Goal: Task Accomplishment & Management: Use online tool/utility

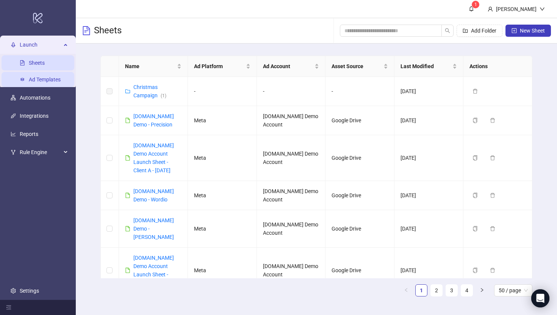
click at [32, 82] on link "Ad Templates" at bounding box center [45, 80] width 32 height 6
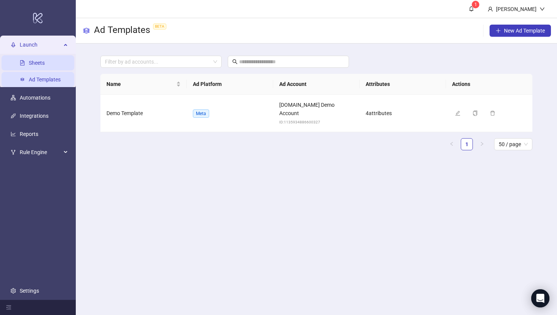
click at [30, 62] on link "Sheets" at bounding box center [37, 63] width 16 height 6
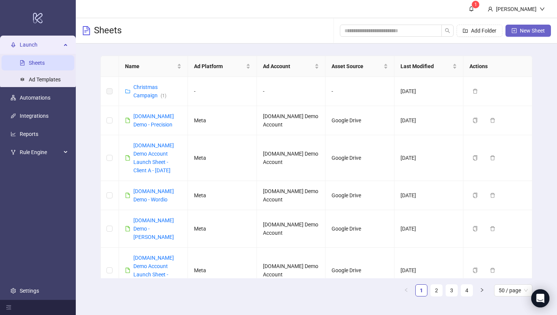
click at [533, 26] on button "New Sheet" at bounding box center [528, 31] width 45 height 12
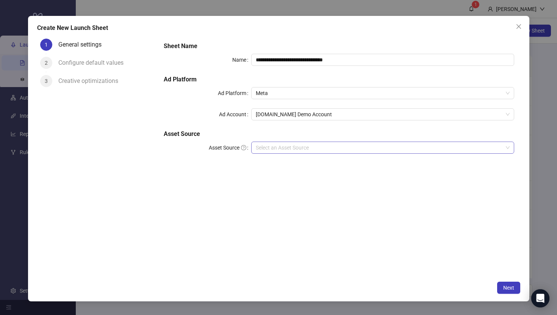
click at [281, 144] on input "Asset Source" at bounding box center [379, 147] width 247 height 11
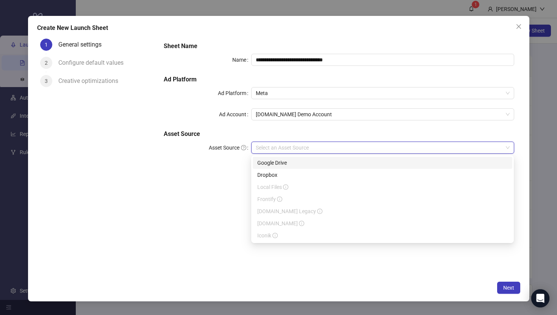
click at [268, 164] on div "Google Drive" at bounding box center [382, 163] width 251 height 8
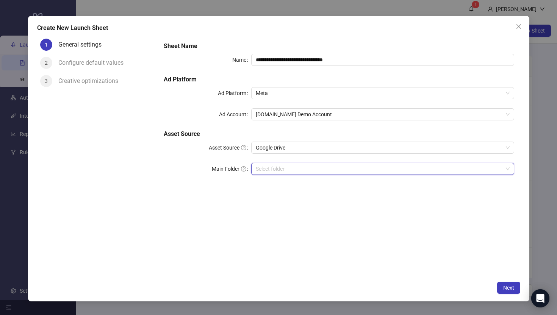
click at [263, 168] on input "Main Folder" at bounding box center [379, 168] width 247 height 11
click at [272, 166] on input "Main Folder" at bounding box center [379, 168] width 247 height 11
click at [519, 28] on icon "close" at bounding box center [519, 27] width 6 height 6
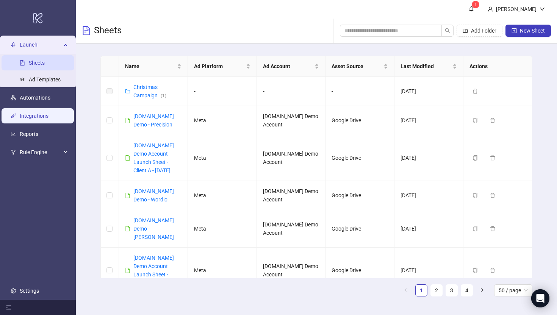
click at [31, 116] on link "Integrations" at bounding box center [34, 116] width 29 height 6
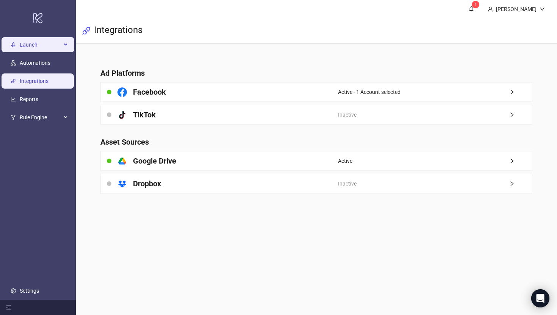
click at [16, 44] on div "Launch" at bounding box center [38, 44] width 73 height 15
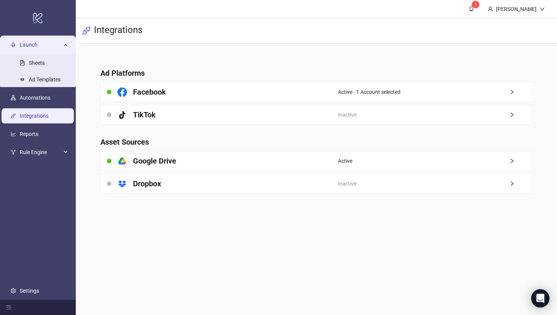
click at [30, 43] on span "Launch" at bounding box center [41, 44] width 42 height 15
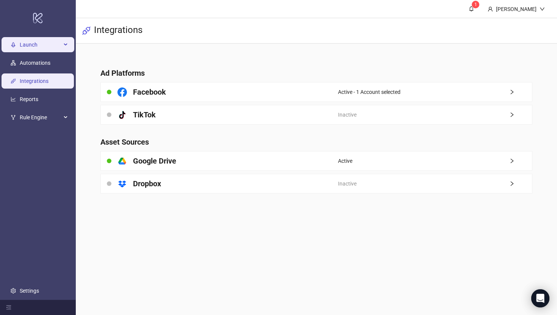
click at [30, 47] on span "Launch" at bounding box center [41, 44] width 42 height 15
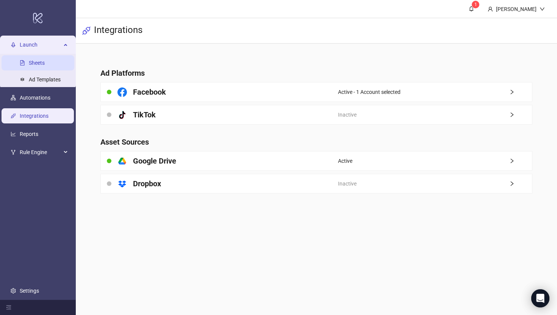
click at [36, 60] on link "Sheets" at bounding box center [37, 63] width 16 height 6
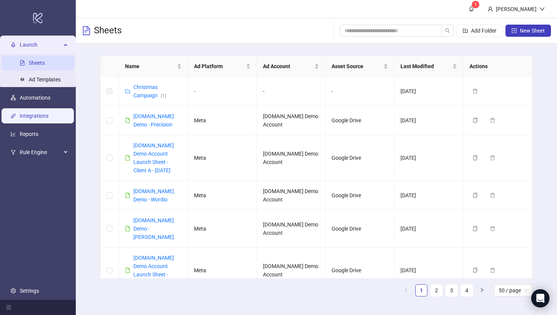
click at [24, 116] on link "Integrations" at bounding box center [34, 116] width 29 height 6
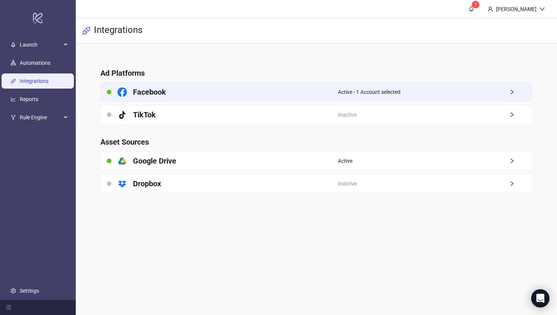
click at [287, 91] on div "Facebook" at bounding box center [219, 92] width 237 height 19
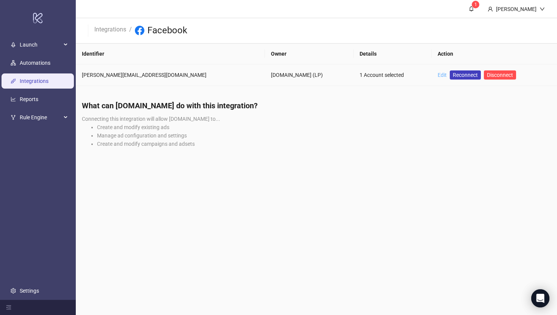
click at [438, 76] on link "Edit" at bounding box center [442, 75] width 9 height 6
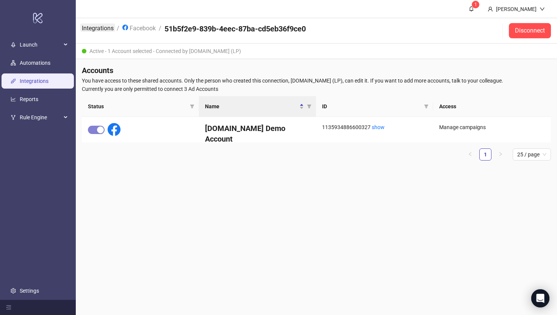
click at [96, 27] on link "Integrations" at bounding box center [97, 28] width 35 height 8
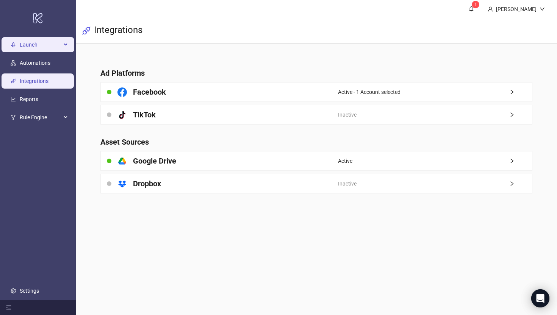
click at [42, 42] on span "Launch" at bounding box center [41, 44] width 42 height 15
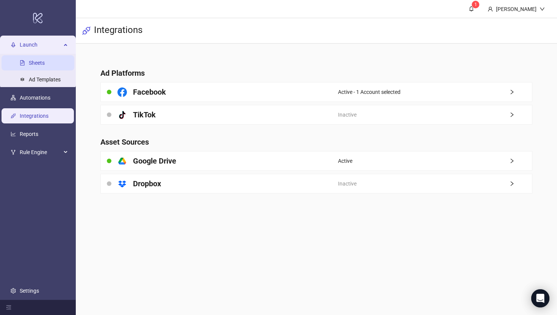
click at [32, 64] on link "Sheets" at bounding box center [37, 63] width 16 height 6
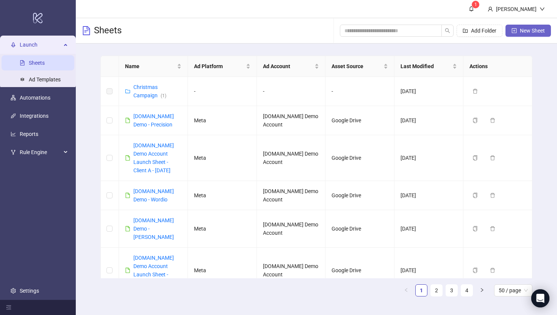
click at [523, 33] on span "New Sheet" at bounding box center [532, 31] width 25 height 6
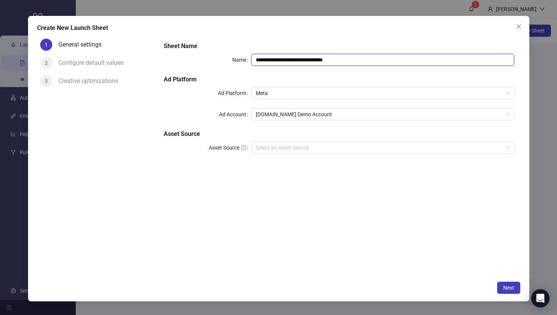
click at [354, 63] on input "**********" at bounding box center [382, 60] width 263 height 12
type input "**********"
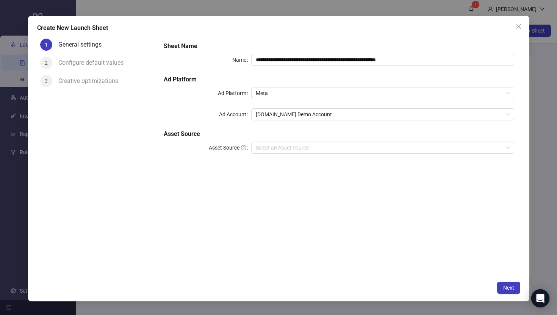
click at [199, 99] on div "**********" at bounding box center [339, 102] width 356 height 127
click at [269, 150] on input "Asset Source" at bounding box center [379, 147] width 247 height 11
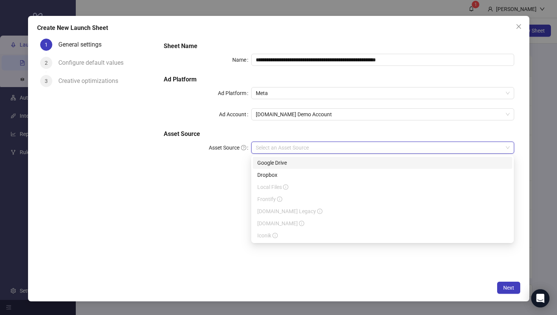
click at [266, 163] on div "Google Drive" at bounding box center [382, 163] width 251 height 8
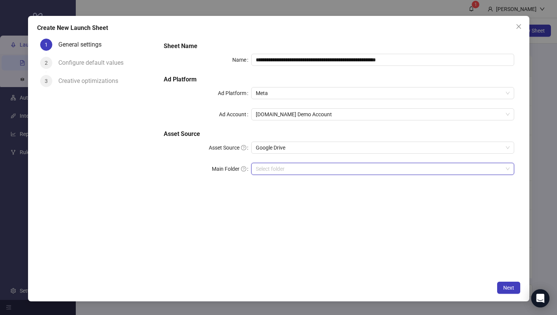
click at [265, 168] on input "Main Folder" at bounding box center [379, 168] width 247 height 11
click at [505, 292] on button "Next" at bounding box center [508, 288] width 23 height 12
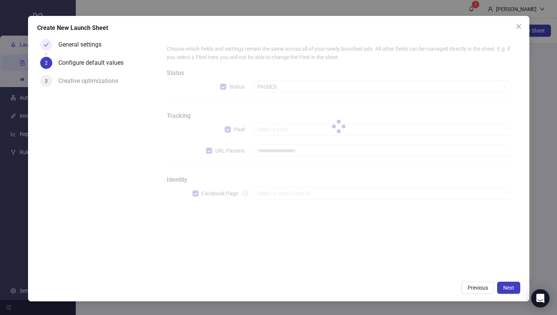
type input "**********"
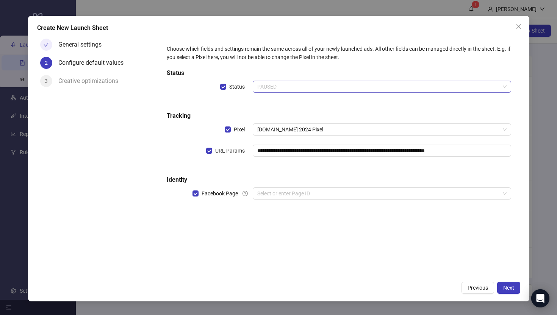
click at [271, 85] on span "PAUSED" at bounding box center [381, 86] width 249 height 11
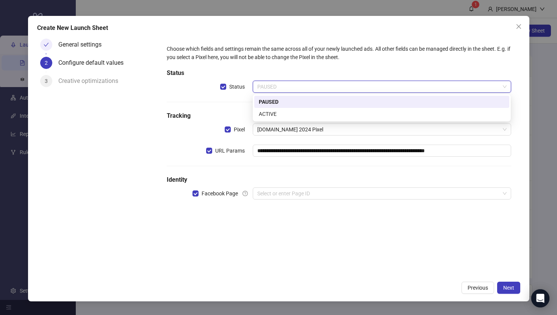
click at [227, 93] on div "**********" at bounding box center [339, 127] width 350 height 170
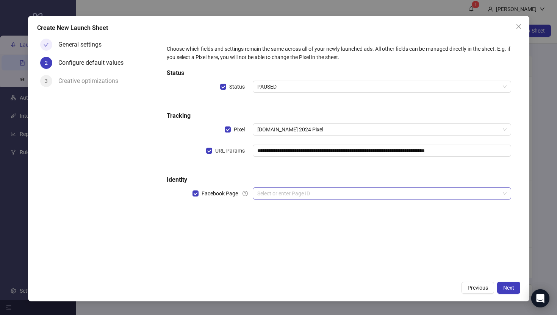
click at [276, 197] on input "search" at bounding box center [378, 193] width 242 height 11
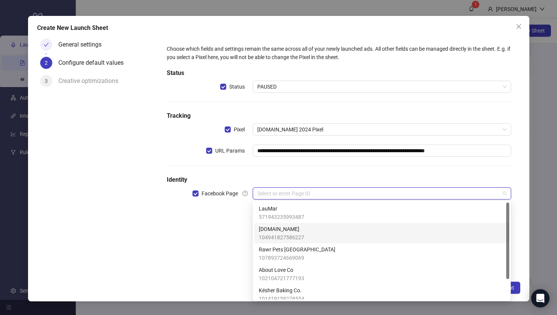
click at [270, 231] on span "[DOMAIN_NAME]" at bounding box center [281, 229] width 45 height 8
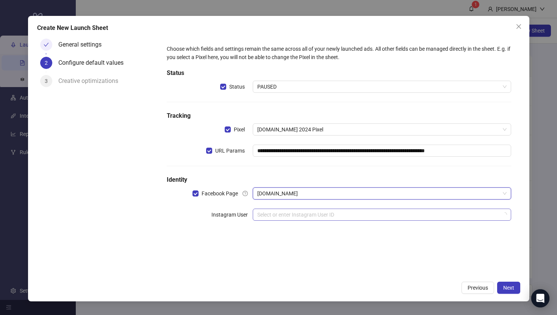
click at [267, 214] on input "search" at bounding box center [378, 214] width 242 height 11
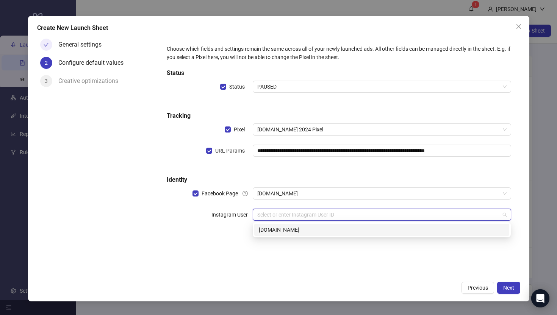
click at [268, 228] on div "[DOMAIN_NAME]" at bounding box center [382, 230] width 246 height 8
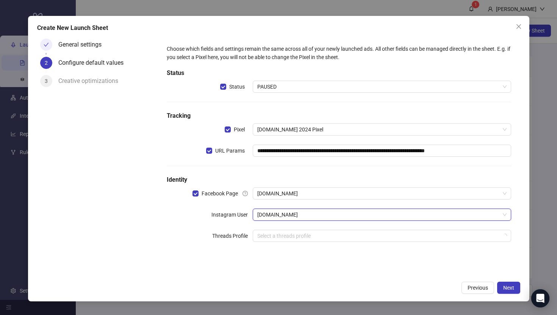
click at [130, 218] on div "General settings 2 Configure default values 3 Creative optimizations" at bounding box center [97, 157] width 121 height 242
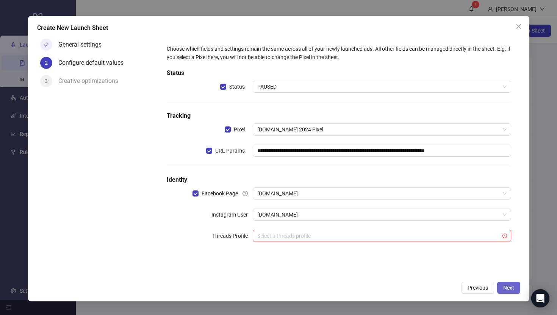
click at [504, 287] on span "Next" at bounding box center [509, 288] width 11 height 6
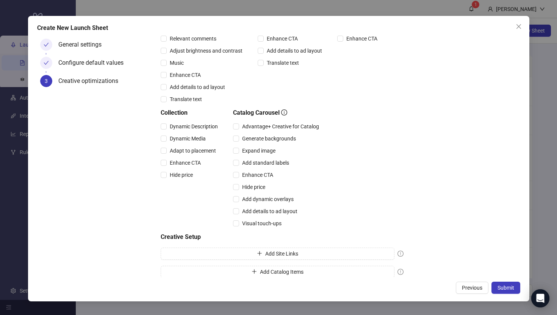
scroll to position [144, 0]
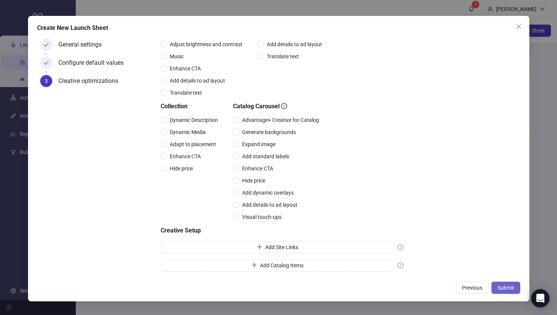
click at [503, 283] on button "Submit" at bounding box center [506, 288] width 29 height 12
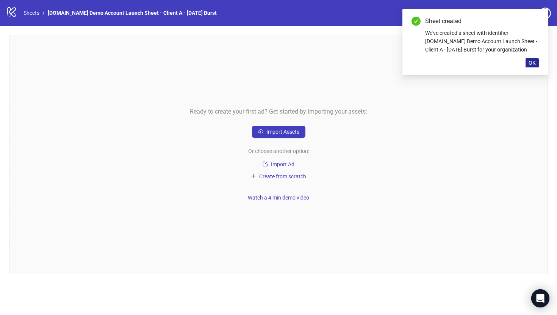
click at [533, 63] on span "OK" at bounding box center [532, 63] width 7 height 6
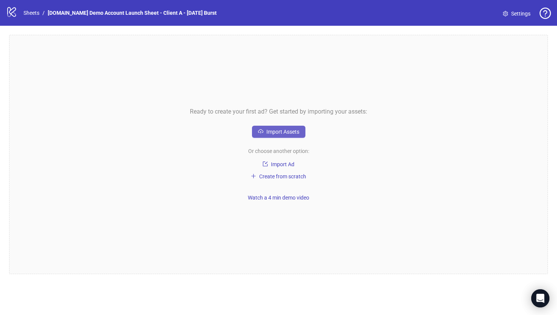
click at [278, 133] on span "Import Assets" at bounding box center [283, 132] width 33 height 6
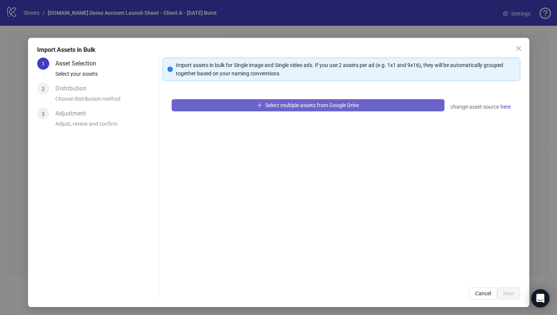
click at [292, 107] on span "Select multiple assets from Google Drive" at bounding box center [312, 105] width 94 height 6
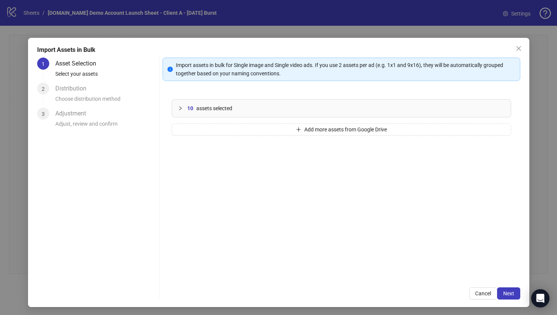
click at [180, 110] on icon "collapsed" at bounding box center [180, 109] width 2 height 4
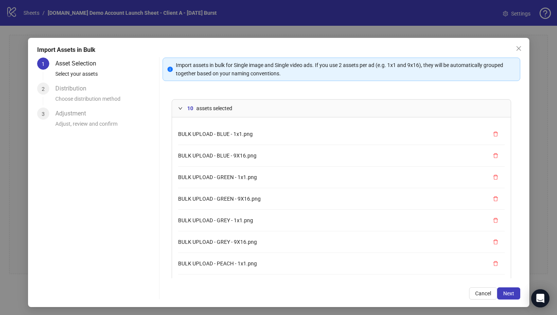
scroll to position [64, 0]
click at [510, 293] on span "Next" at bounding box center [509, 294] width 11 height 6
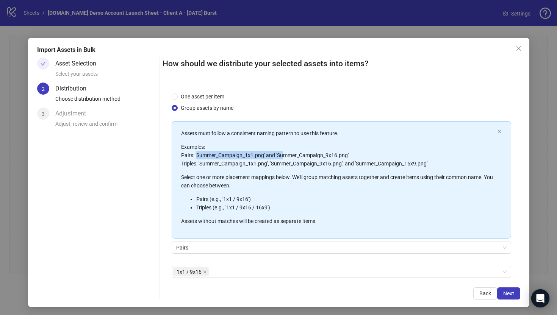
drag, startPoint x: 197, startPoint y: 155, endPoint x: 283, endPoint y: 152, distance: 86.1
click at [283, 152] on p "Examples: Pairs: 'Summer_Campaign_1x1.png' and 'Summer_Campaign_9x16.png' Tripl…" at bounding box center [337, 155] width 313 height 25
drag, startPoint x: 224, startPoint y: 200, endPoint x: 256, endPoint y: 204, distance: 31.7
click at [256, 204] on ul "Pairs (e.g., '1x1 / 9x16') Triples (e.g., '1x1 / 9x16 / 16x9')" at bounding box center [337, 203] width 313 height 17
click at [246, 234] on div "Assets must follow a consistent naming pattern to use this feature. Examples: P…" at bounding box center [342, 180] width 340 height 118
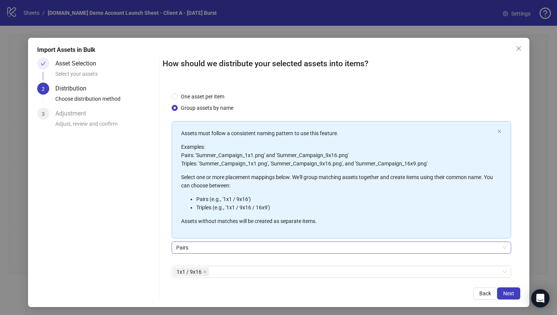
click at [188, 245] on span "Pairs" at bounding box center [341, 247] width 331 height 11
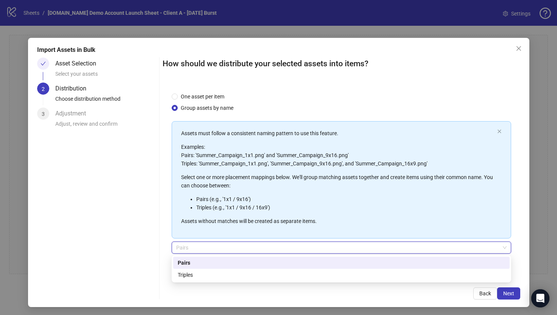
click at [165, 256] on div "One asset per item Group assets by name Assets must follow a consistent naming …" at bounding box center [342, 180] width 358 height 195
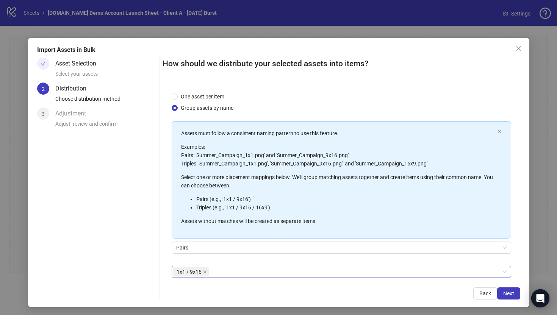
click at [225, 275] on div "1x1 / 9x16" at bounding box center [337, 272] width 329 height 11
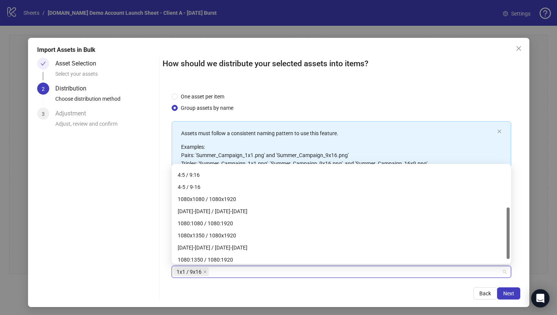
scroll to position [85, 0]
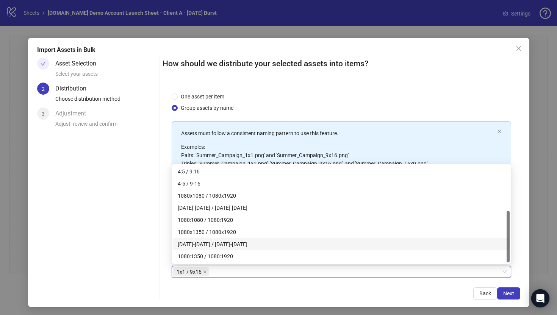
click at [200, 291] on div "Back Next" at bounding box center [342, 294] width 358 height 12
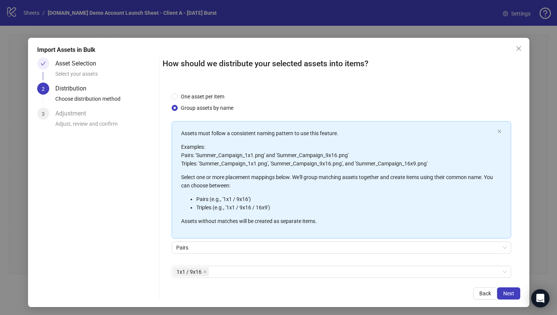
scroll to position [36, 0]
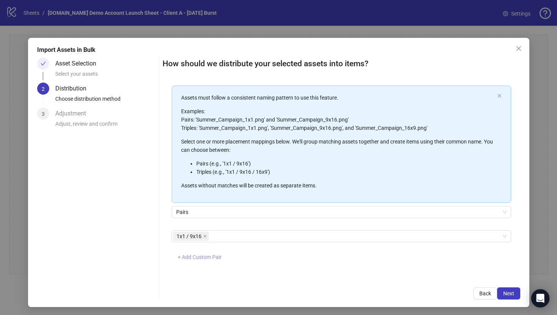
click at [191, 258] on span "+ Add Custom Pair" at bounding box center [200, 257] width 44 height 6
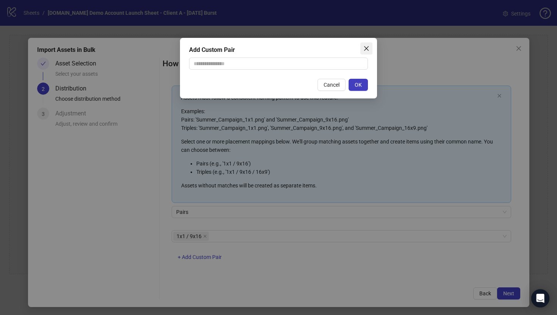
click at [366, 45] on icon "close" at bounding box center [367, 48] width 6 height 6
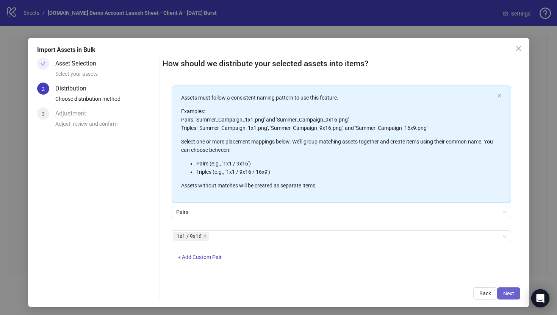
click at [510, 294] on span "Next" at bounding box center [509, 294] width 11 height 6
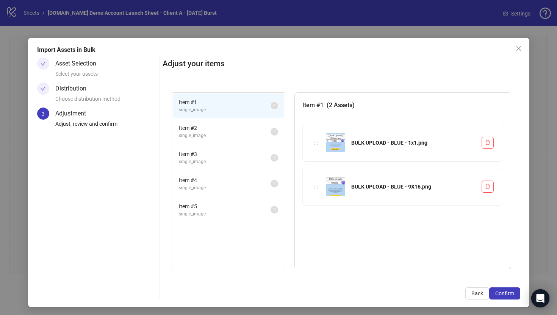
click at [240, 131] on span "Item # 2" at bounding box center [225, 128] width 92 height 8
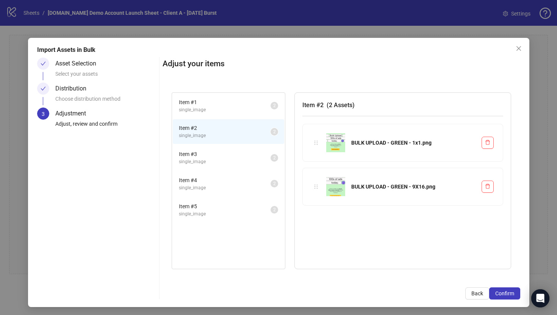
click at [247, 165] on span "single_image" at bounding box center [225, 161] width 92 height 7
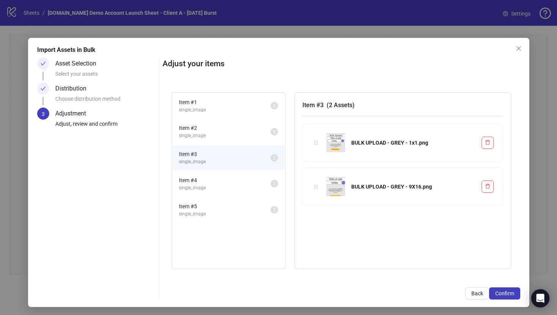
click at [244, 185] on span "single_image" at bounding box center [225, 188] width 92 height 7
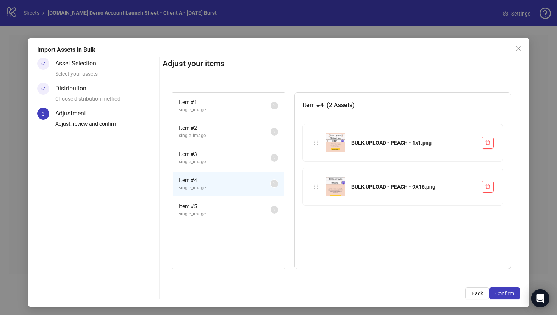
click at [247, 210] on span "Item # 5" at bounding box center [225, 206] width 92 height 8
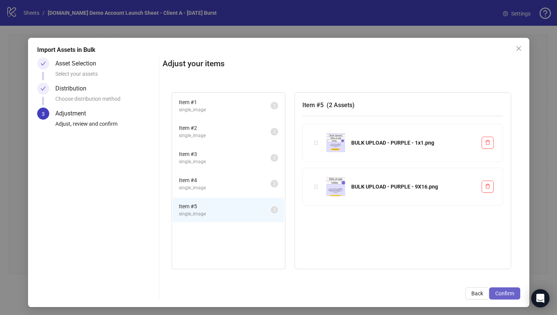
click at [502, 294] on span "Confirm" at bounding box center [505, 294] width 19 height 6
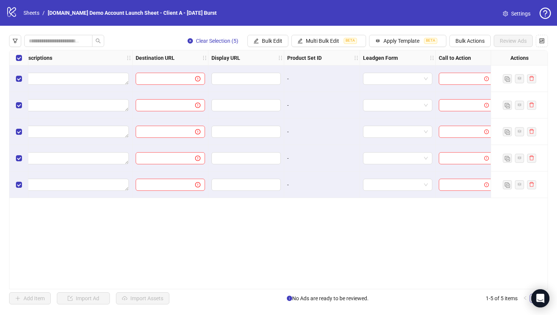
scroll to position [0, 626]
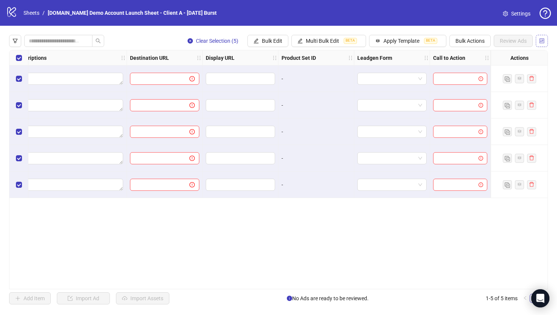
click at [542, 41] on icon "control" at bounding box center [542, 40] width 5 height 5
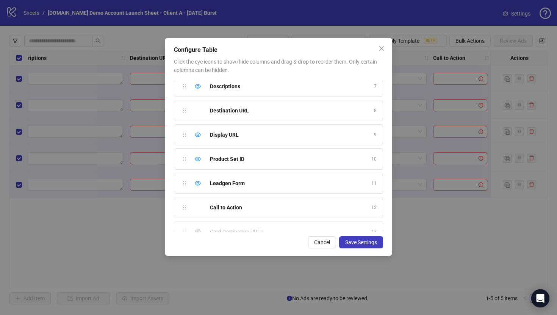
scroll to position [159, 0]
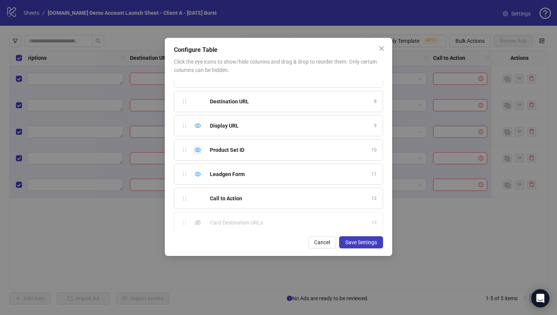
click at [197, 149] on icon "eye" at bounding box center [198, 150] width 6 height 5
click at [197, 176] on icon "eye" at bounding box center [198, 174] width 6 height 6
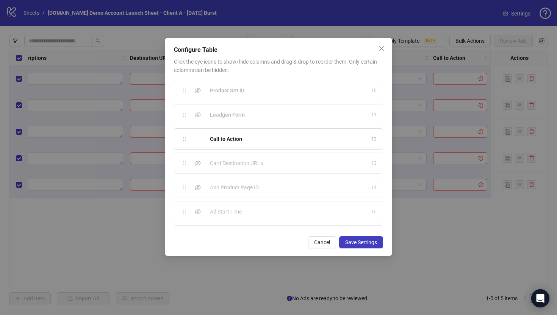
scroll to position [237, 0]
click at [197, 194] on icon "eye-invisible" at bounding box center [198, 193] width 6 height 5
click at [198, 217] on icon "eye-invisible" at bounding box center [198, 218] width 6 height 6
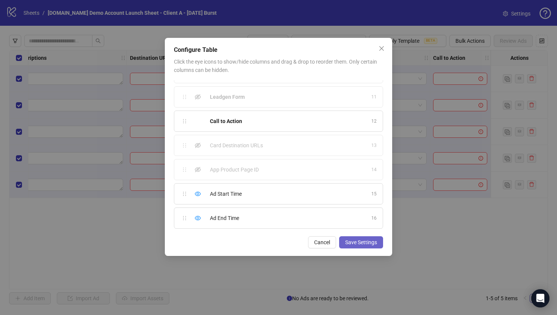
click at [362, 245] on span "Save Settings" at bounding box center [361, 243] width 32 height 6
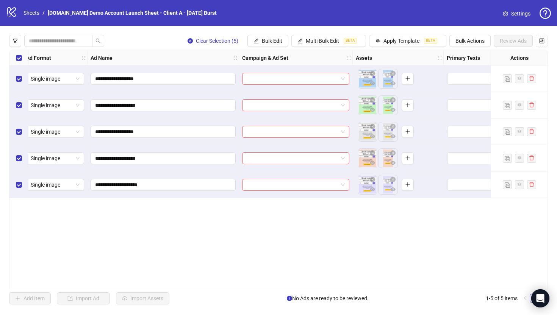
scroll to position [0, 0]
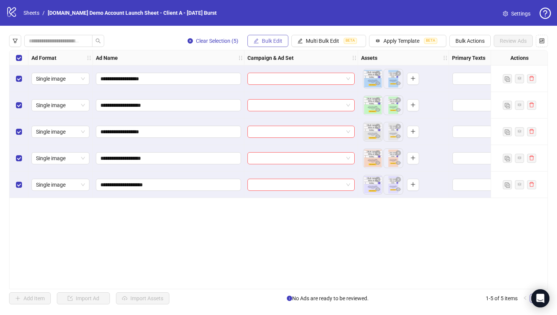
click at [265, 40] on span "Bulk Edit" at bounding box center [272, 41] width 20 height 6
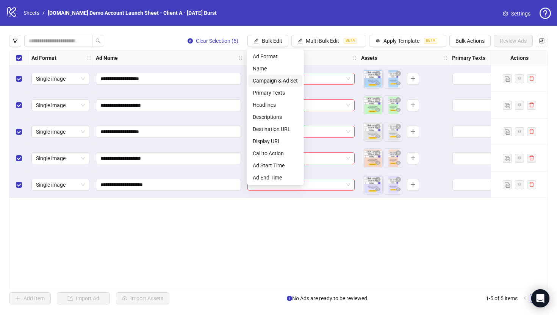
click at [270, 80] on span "Campaign & Ad Set" at bounding box center [275, 81] width 45 height 8
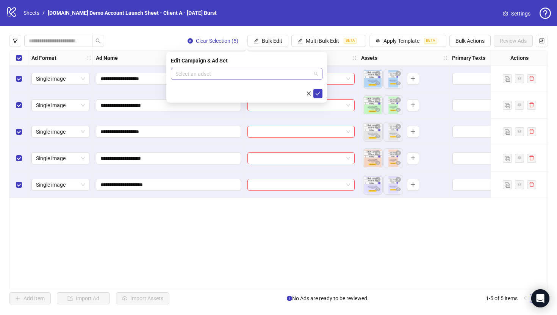
click at [216, 73] on input "search" at bounding box center [244, 73] width 136 height 11
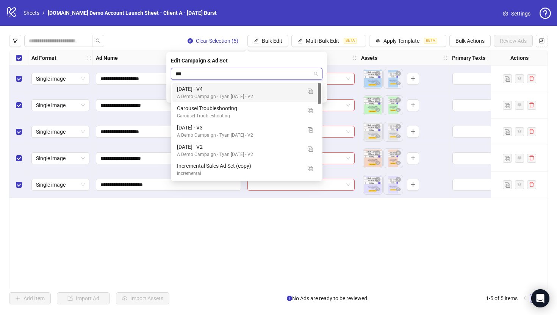
type input "****"
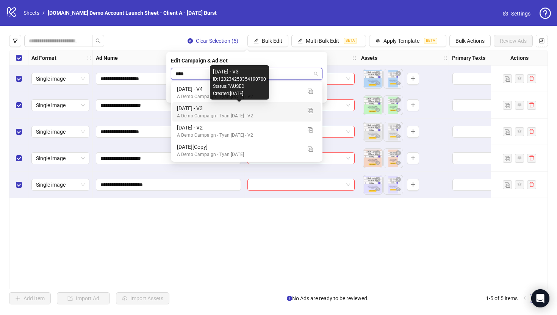
click at [185, 108] on div "[DATE] - V3" at bounding box center [239, 108] width 124 height 8
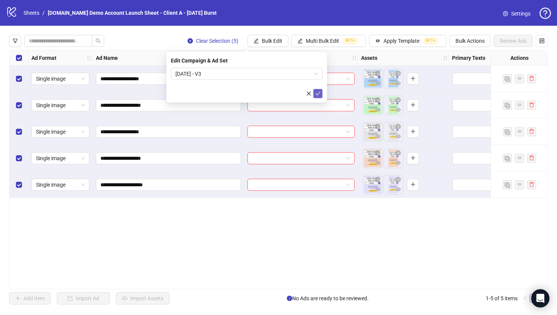
click at [317, 95] on icon "check" at bounding box center [317, 93] width 5 height 5
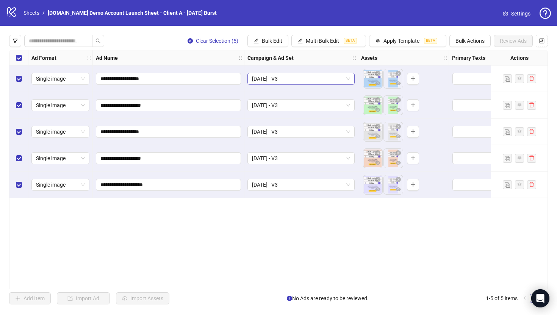
click at [276, 79] on span "[DATE] - V3" at bounding box center [301, 78] width 98 height 11
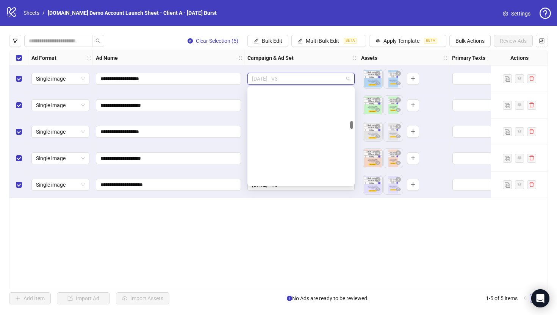
scroll to position [501, 0]
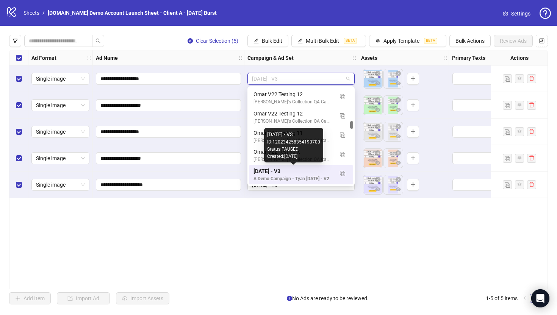
click at [276, 228] on div "**********" at bounding box center [278, 170] width 539 height 240
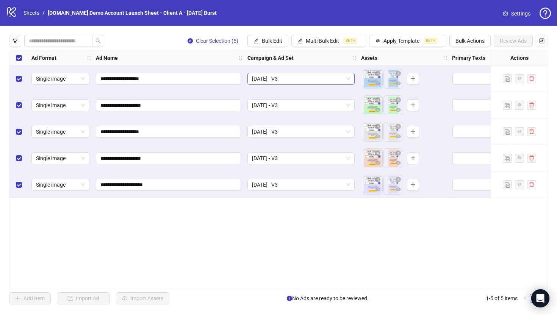
click at [307, 80] on span "[DATE] - V3" at bounding box center [301, 78] width 98 height 11
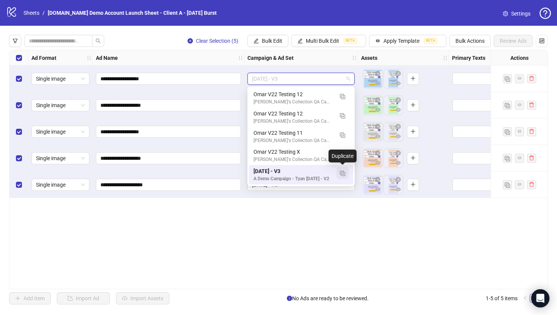
click at [344, 175] on img "button" at bounding box center [342, 173] width 5 height 5
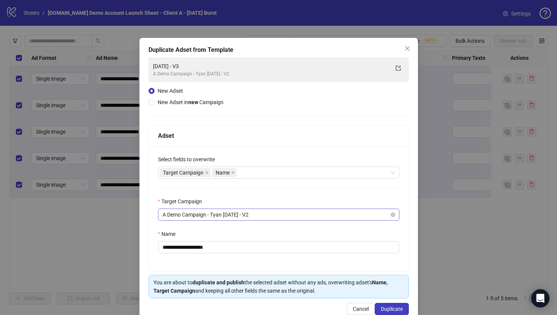
click at [270, 215] on span "A Demo Campaign - Tyan [DATE] - V2" at bounding box center [279, 214] width 232 height 11
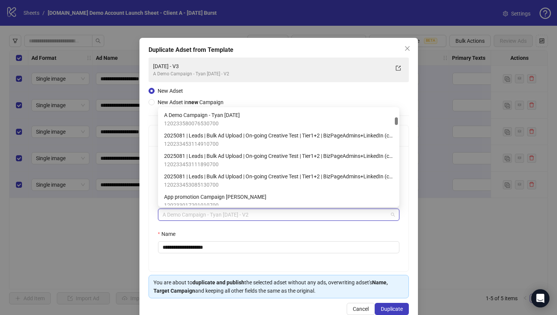
scroll to position [184, 0]
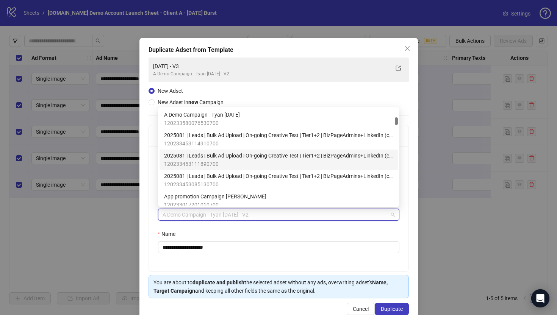
click at [146, 181] on div "**********" at bounding box center [279, 180] width 279 height 285
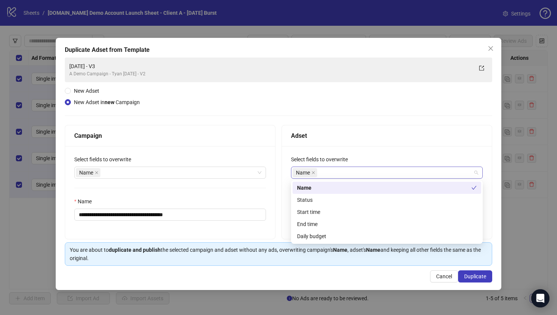
click at [327, 173] on div "Name" at bounding box center [383, 173] width 181 height 11
click at [331, 134] on div "Adset" at bounding box center [387, 135] width 192 height 9
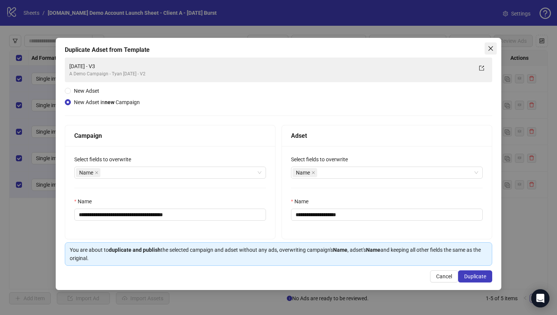
click at [491, 44] on button "Close" at bounding box center [491, 48] width 12 height 12
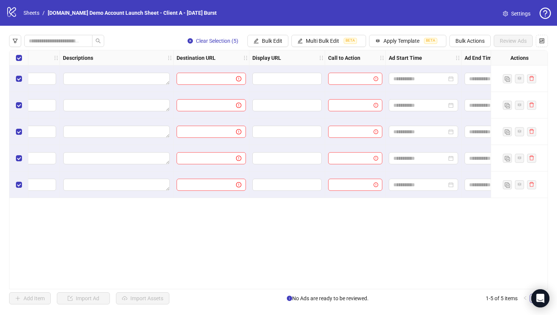
scroll to position [0, 580]
click at [268, 40] on span "Bulk Edit" at bounding box center [272, 41] width 20 height 6
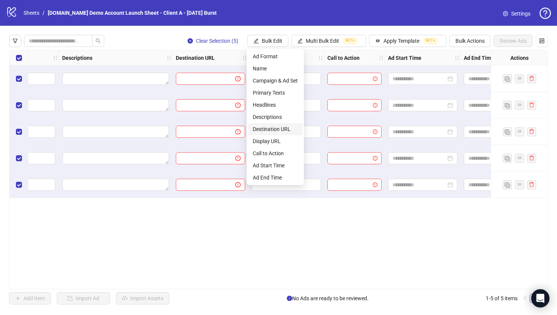
click at [264, 129] on span "Destination URL" at bounding box center [275, 129] width 45 height 8
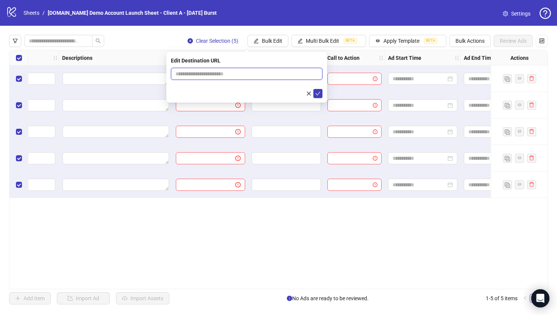
click at [209, 72] on input "text" at bounding box center [244, 74] width 136 height 8
type input "**********"
click at [318, 94] on icon "check" at bounding box center [318, 94] width 5 height 4
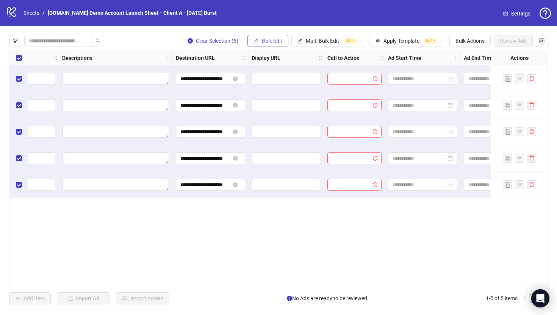
click at [268, 39] on span "Bulk Edit" at bounding box center [272, 41] width 20 height 6
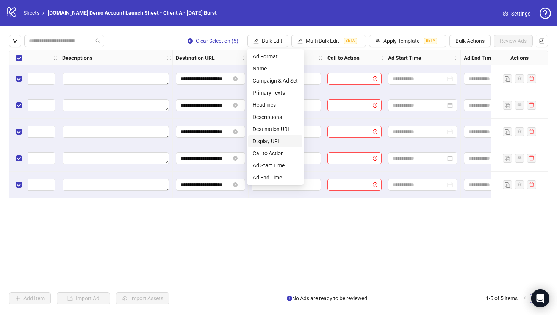
click at [263, 143] on span "Display URL" at bounding box center [275, 141] width 45 height 8
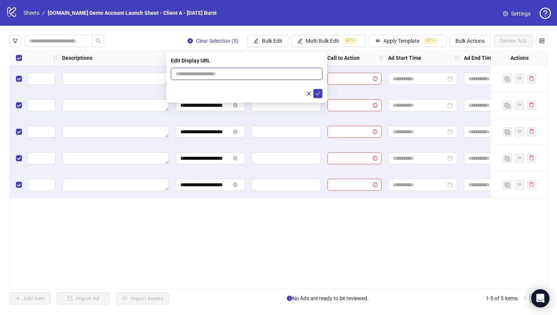
click at [215, 72] on input "text" at bounding box center [247, 74] width 152 height 12
type input "**********"
click at [317, 96] on span "submit" at bounding box center [317, 94] width 5 height 6
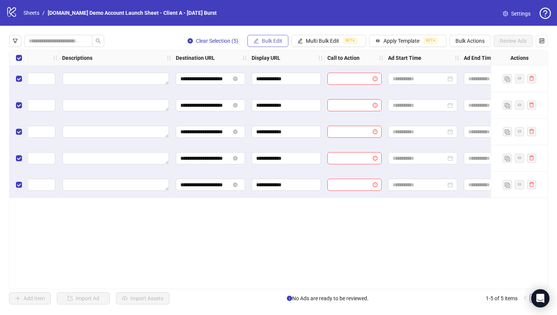
click at [262, 43] on span "Bulk Edit" at bounding box center [272, 41] width 20 height 6
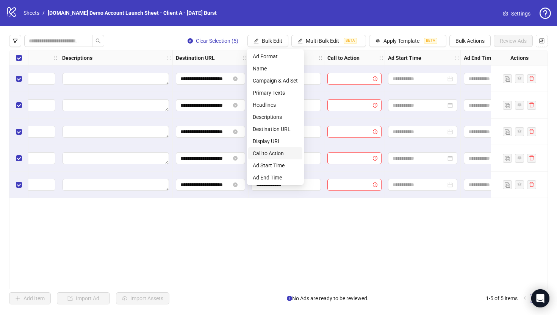
click at [265, 152] on span "Call to Action" at bounding box center [275, 153] width 45 height 8
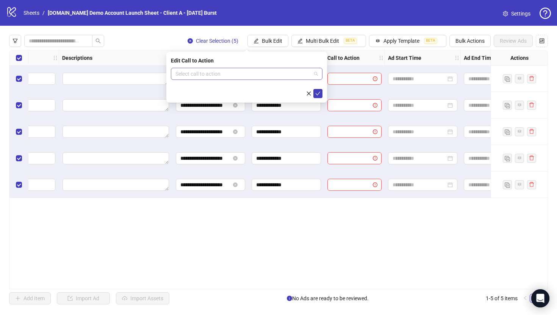
click at [238, 74] on input "search" at bounding box center [244, 73] width 136 height 11
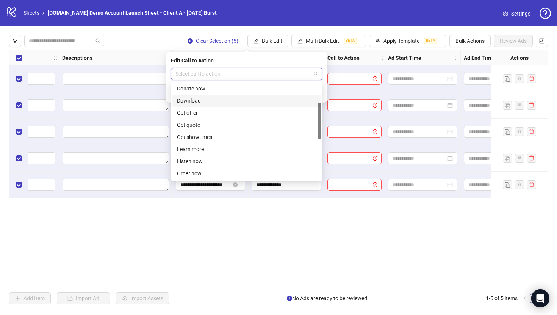
scroll to position [62, 0]
click at [193, 135] on div "Learn more" at bounding box center [247, 136] width 140 height 8
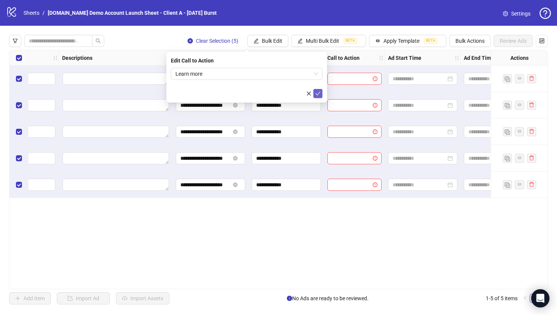
click at [317, 94] on icon "check" at bounding box center [317, 93] width 5 height 5
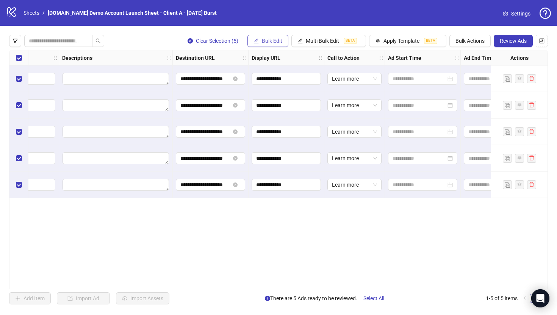
click at [264, 40] on span "Bulk Edit" at bounding box center [272, 41] width 20 height 6
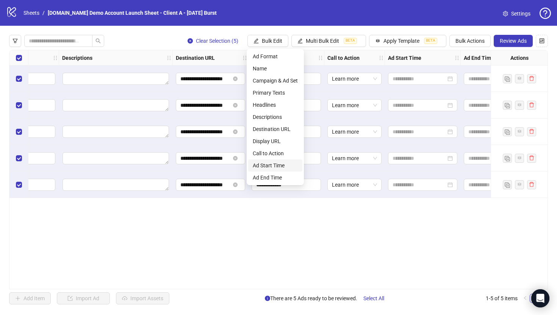
click at [266, 166] on span "Ad Start Time" at bounding box center [275, 166] width 45 height 8
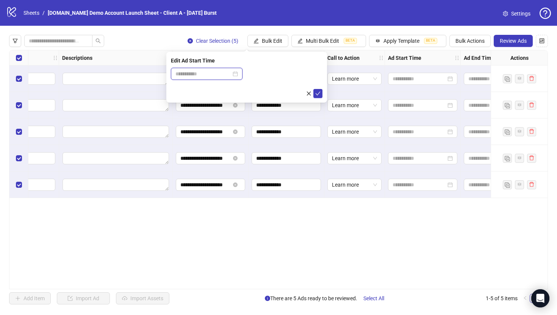
click at [202, 77] on input at bounding box center [204, 74] width 56 height 8
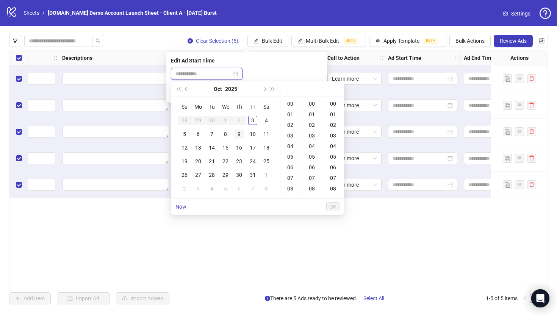
type input "**********"
click at [196, 132] on div "6" at bounding box center [198, 134] width 9 height 9
click at [290, 191] on div "08" at bounding box center [291, 189] width 18 height 11
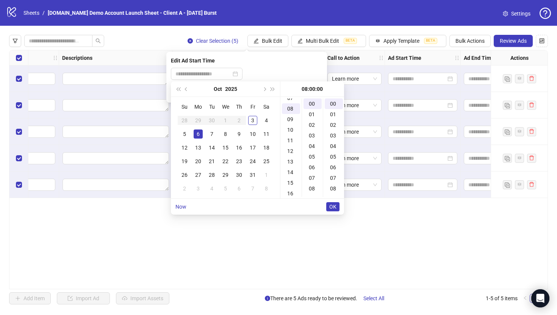
scroll to position [85, 0]
type input "**********"
click at [334, 208] on span "OK" at bounding box center [332, 207] width 7 height 6
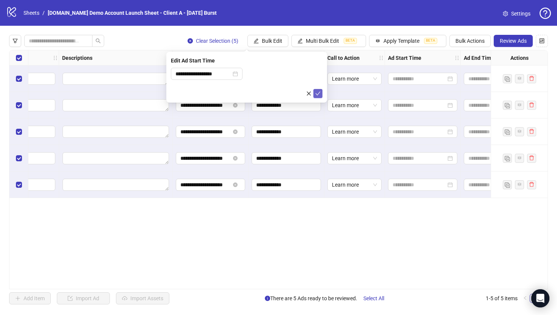
click at [318, 96] on icon "check" at bounding box center [317, 93] width 5 height 5
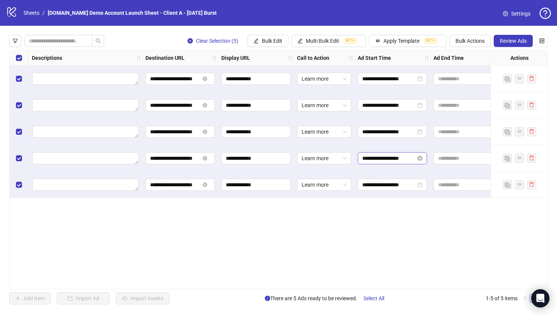
scroll to position [0, 626]
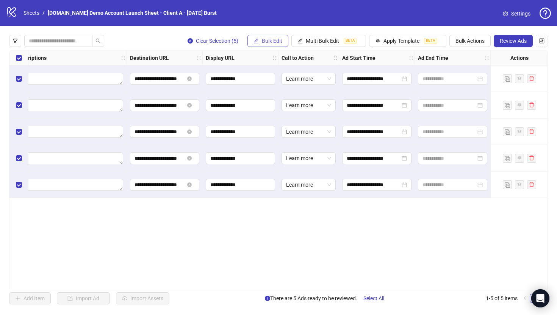
click at [262, 39] on span "Bulk Edit" at bounding box center [272, 41] width 20 height 6
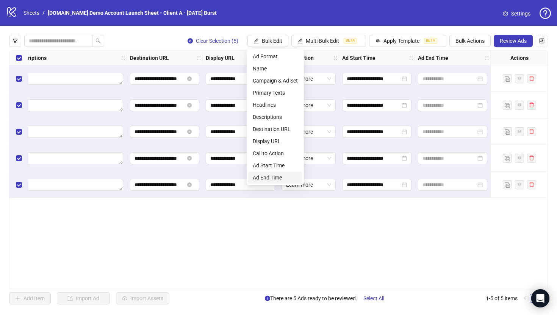
click at [265, 178] on span "Ad End Time" at bounding box center [275, 178] width 45 height 8
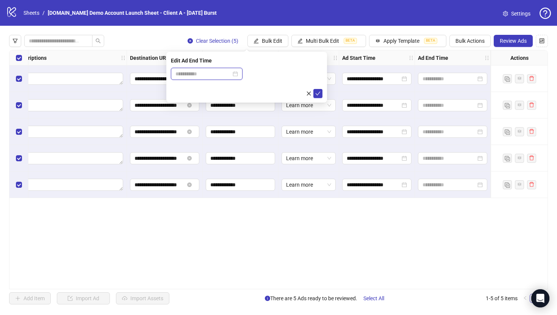
click at [217, 75] on input at bounding box center [204, 74] width 56 height 8
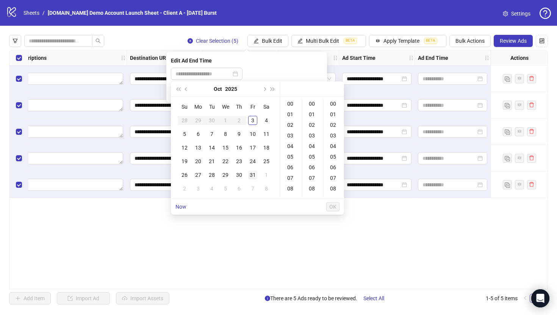
click at [251, 177] on div "31" at bounding box center [252, 175] width 9 height 9
click at [290, 179] on div "17" at bounding box center [291, 177] width 18 height 11
type input "**********"
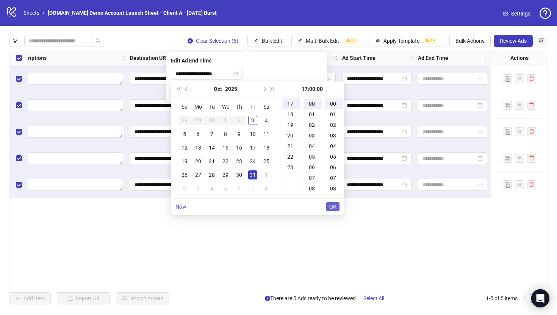
click at [331, 208] on span "OK" at bounding box center [332, 207] width 7 height 6
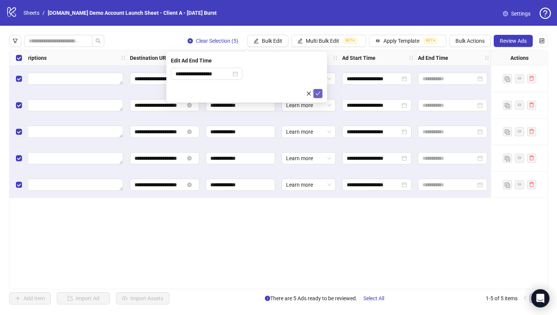
click at [319, 93] on icon "check" at bounding box center [317, 93] width 5 height 5
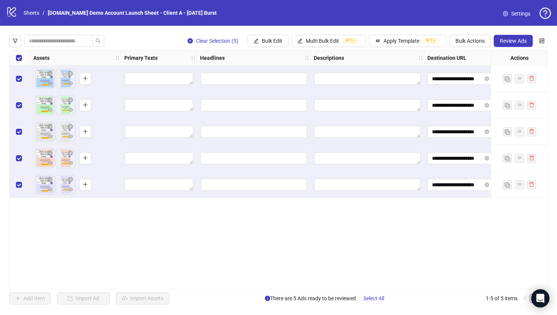
scroll to position [0, 331]
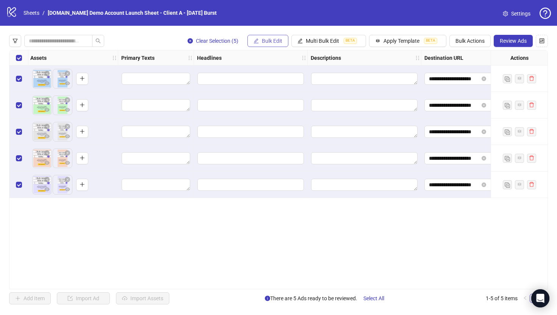
click at [264, 43] on span "Bulk Edit" at bounding box center [272, 41] width 20 height 6
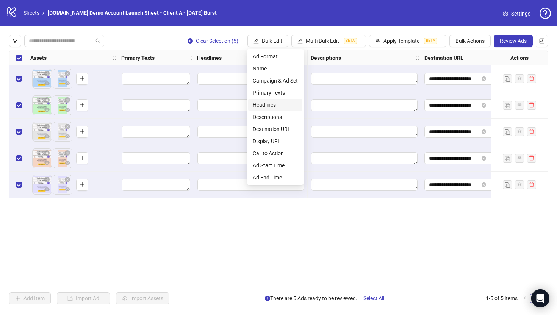
click at [263, 104] on span "Headlines" at bounding box center [275, 105] width 45 height 8
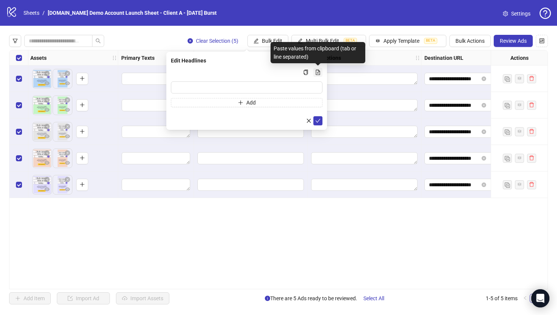
click at [318, 71] on icon "file-add" at bounding box center [318, 72] width 4 height 5
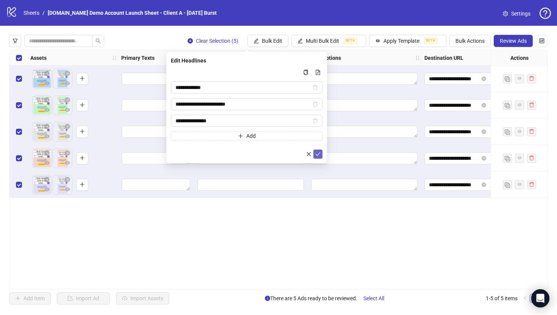
click at [320, 154] on icon "check" at bounding box center [317, 154] width 5 height 5
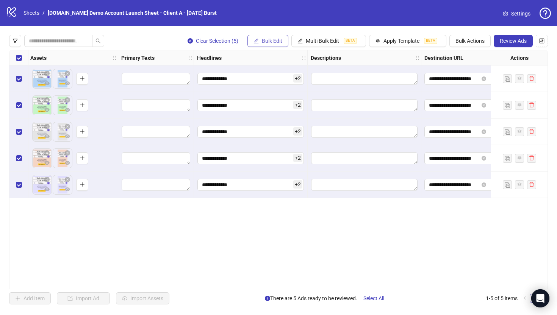
click at [267, 38] on span "Bulk Edit" at bounding box center [272, 41] width 20 height 6
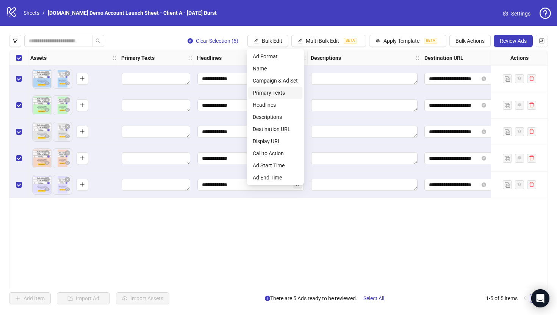
click at [262, 91] on span "Primary Texts" at bounding box center [275, 93] width 45 height 8
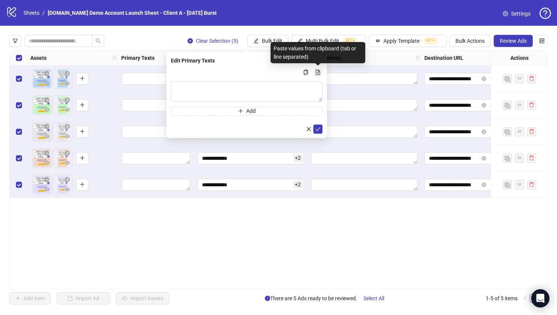
click at [317, 73] on icon "file-add" at bounding box center [317, 72] width 5 height 5
type textarea "********"
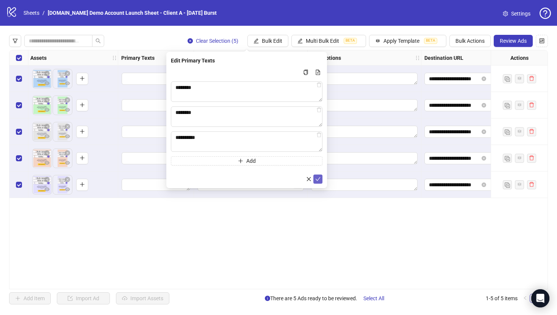
click at [318, 180] on icon "check" at bounding box center [317, 179] width 5 height 5
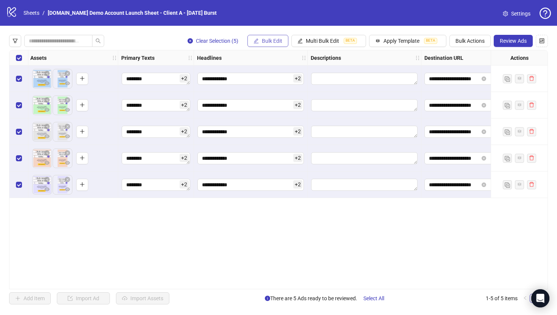
click at [260, 41] on button "Bulk Edit" at bounding box center [268, 41] width 41 height 12
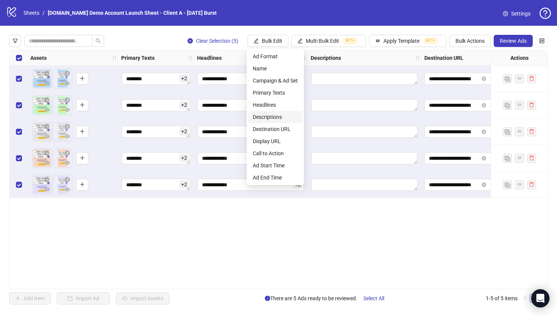
click at [260, 118] on span "Descriptions" at bounding box center [275, 117] width 45 height 8
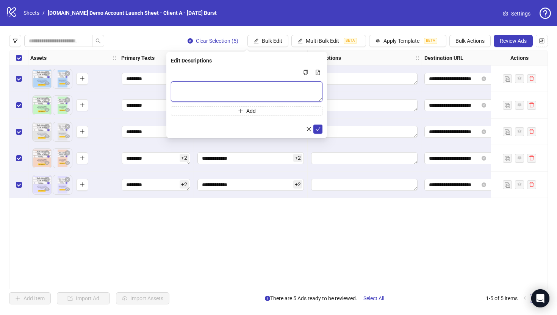
click at [226, 87] on textarea "Multi-text input container - paste or copy values" at bounding box center [247, 92] width 152 height 20
type textarea "*****"
click at [317, 129] on icon "check" at bounding box center [317, 129] width 5 height 5
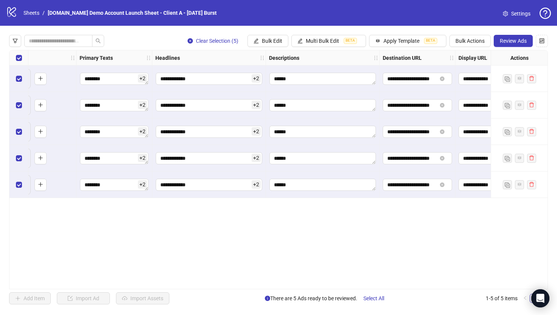
scroll to position [0, 384]
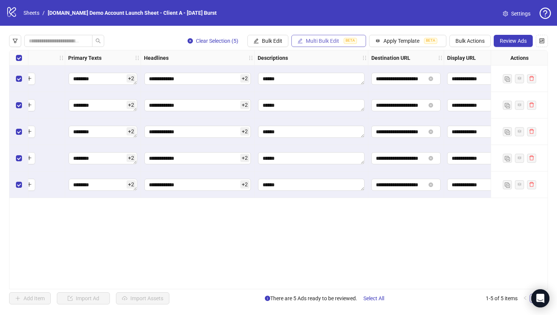
click at [328, 43] on span "Multi Bulk Edit" at bounding box center [322, 41] width 33 height 6
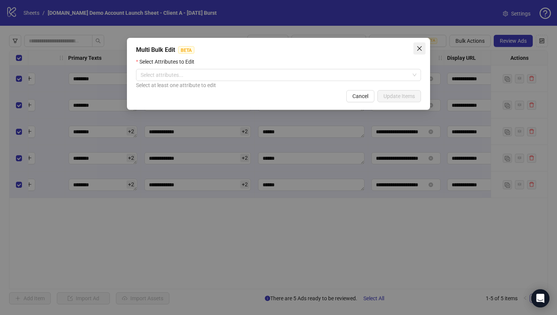
click at [420, 50] on icon "close" at bounding box center [420, 48] width 6 height 6
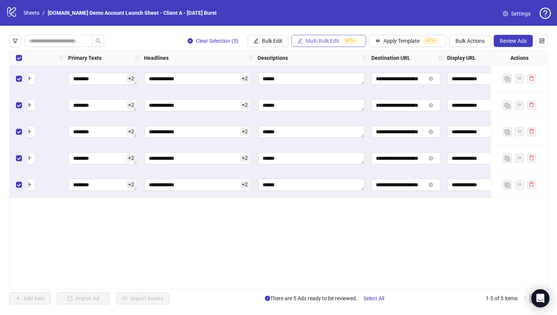
click at [323, 43] on span "Multi Bulk Edit" at bounding box center [322, 41] width 33 height 6
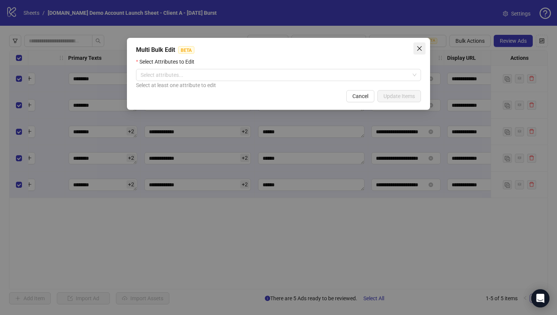
click at [423, 49] on span "Close" at bounding box center [420, 48] width 12 height 6
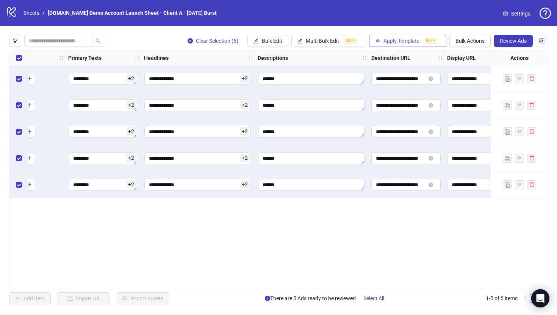
click at [402, 42] on span "Apply Template" at bounding box center [402, 41] width 36 height 6
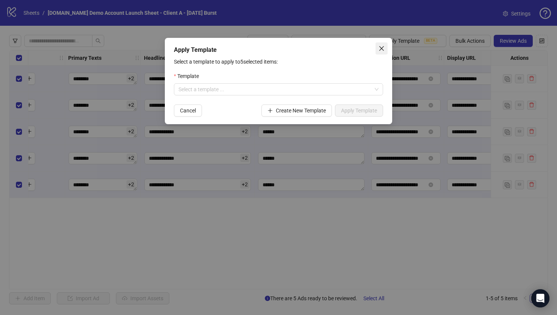
click at [382, 47] on icon "close" at bounding box center [382, 48] width 6 height 6
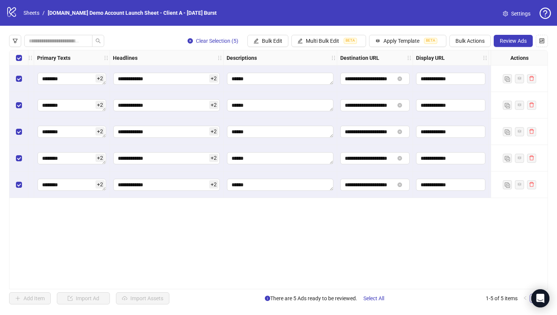
scroll to position [0, 411]
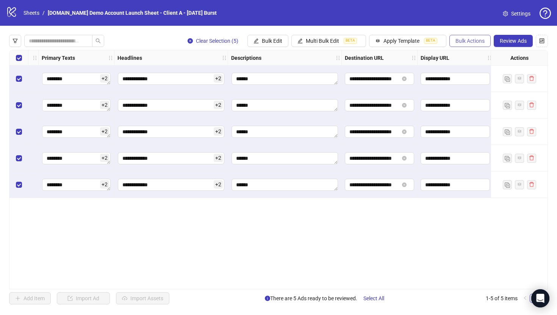
click at [464, 39] on span "Bulk Actions" at bounding box center [470, 41] width 29 height 6
click at [314, 243] on div "**********" at bounding box center [278, 170] width 539 height 240
click at [35, 14] on link "Sheets" at bounding box center [31, 13] width 19 height 8
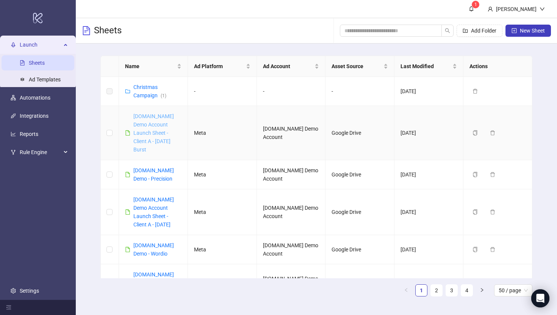
click at [156, 126] on link "[DOMAIN_NAME] Demo Account Launch Sheet - Client A - [DATE] Burst" at bounding box center [153, 132] width 41 height 39
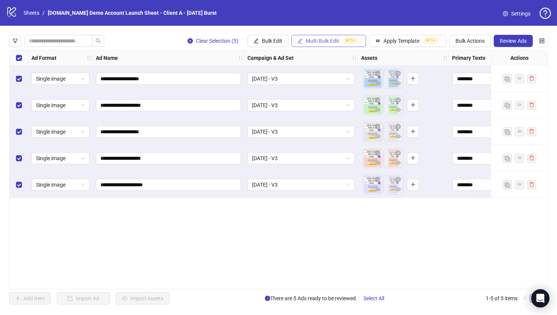
click at [322, 43] on span "Multi Bulk Edit" at bounding box center [322, 41] width 33 height 6
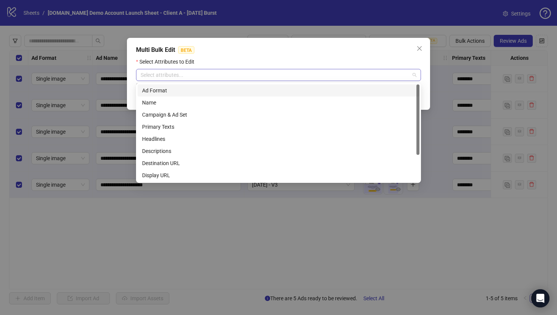
click at [205, 75] on div at bounding box center [275, 75] width 274 height 11
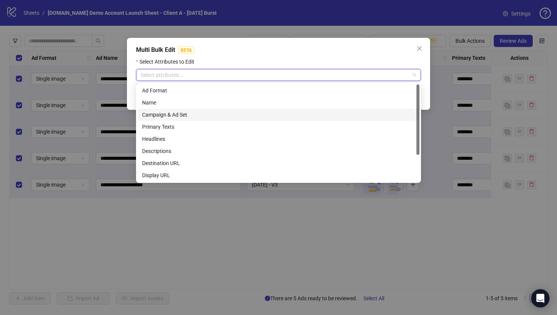
click at [164, 112] on div "Campaign & Ad Set" at bounding box center [278, 115] width 273 height 8
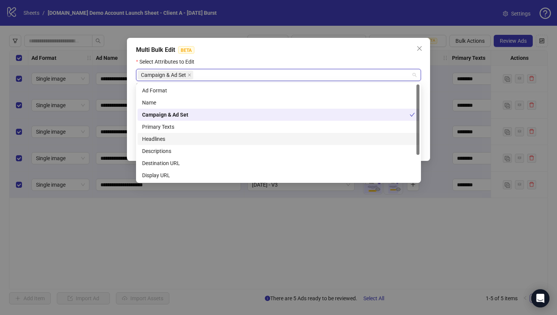
click at [160, 137] on div "Headlines" at bounding box center [278, 139] width 273 height 8
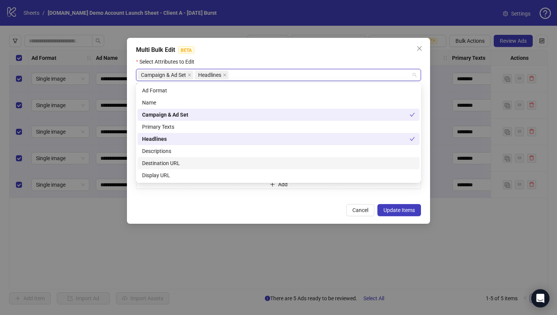
click at [168, 162] on div "Destination URL" at bounding box center [278, 163] width 273 height 8
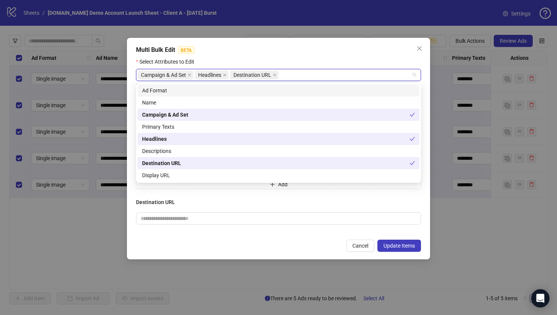
click at [318, 47] on div "Multi Bulk Edit BETA" at bounding box center [278, 49] width 285 height 9
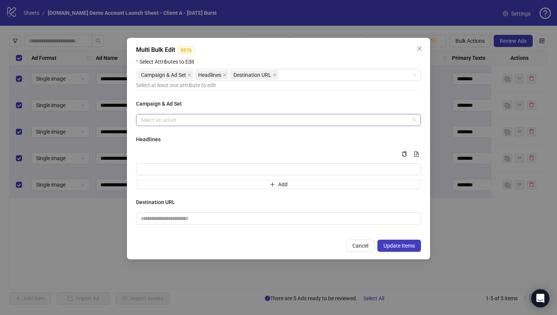
click at [161, 119] on input "search" at bounding box center [275, 120] width 269 height 11
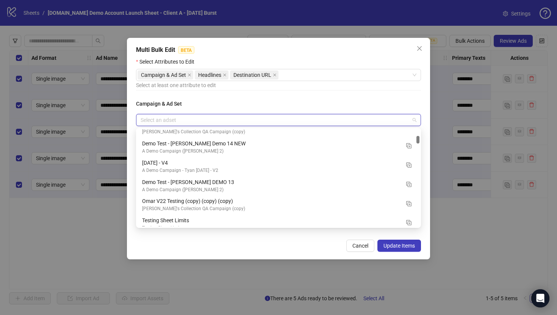
scroll to position [91, 0]
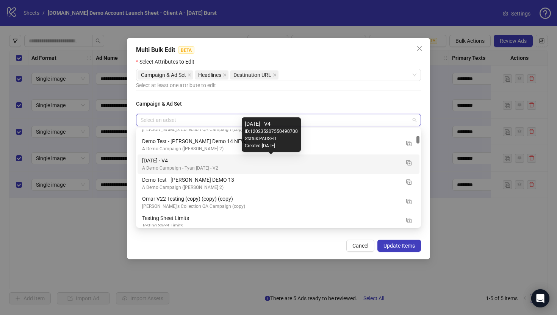
click at [161, 158] on div "[DATE] - V4" at bounding box center [271, 161] width 258 height 8
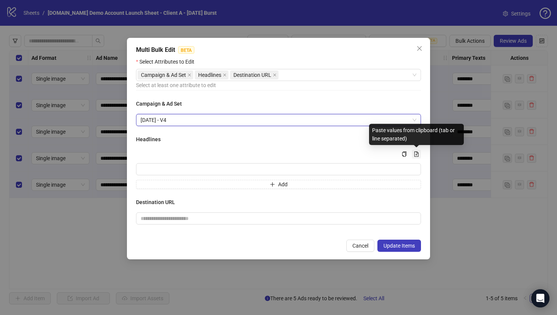
click at [418, 152] on icon "file-add" at bounding box center [417, 154] width 4 height 5
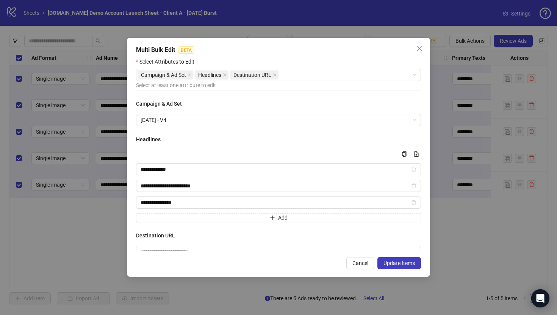
scroll to position [16, 0]
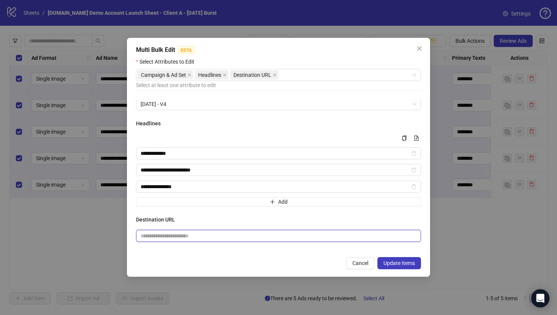
click at [250, 238] on input "text" at bounding box center [276, 236] width 270 height 8
paste input "**********"
type input "**********"
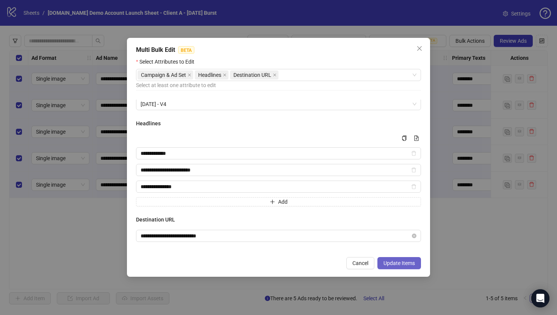
click at [396, 264] on span "Update Items" at bounding box center [399, 263] width 31 height 6
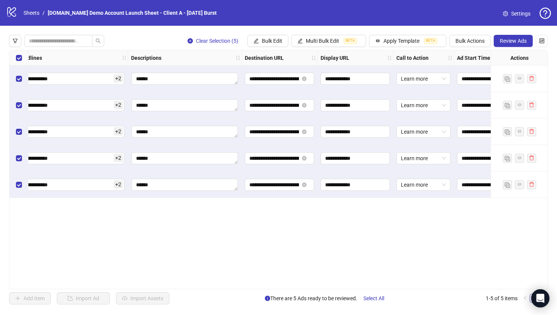
scroll to position [0, 626]
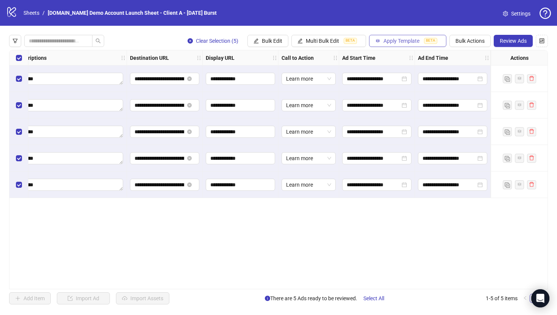
click at [396, 41] on span "Apply Template" at bounding box center [402, 41] width 36 height 6
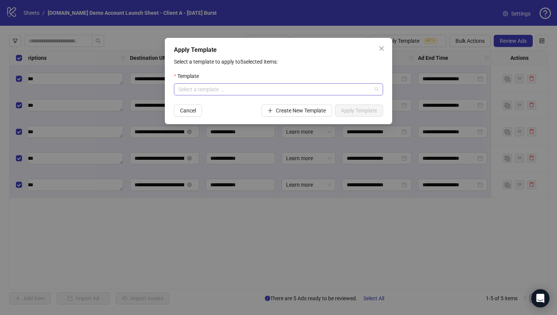
click at [206, 88] on input "search" at bounding box center [275, 89] width 193 height 11
click at [201, 108] on div "Demo Template" at bounding box center [278, 105] width 197 height 8
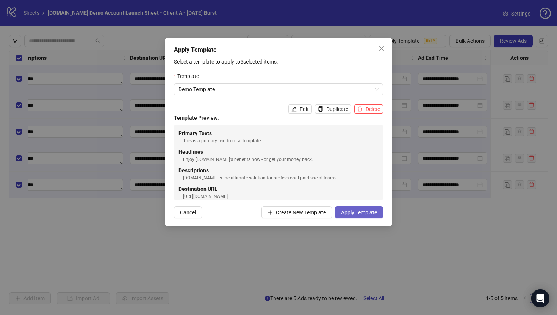
click at [358, 215] on span "Apply Template" at bounding box center [359, 213] width 36 height 6
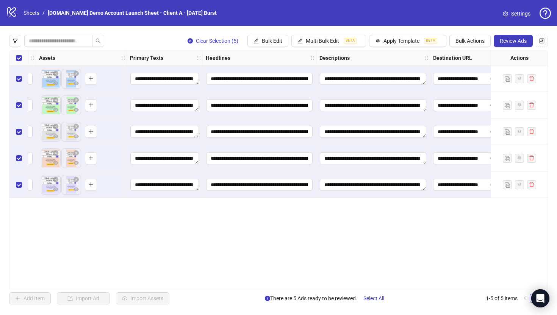
scroll to position [0, 317]
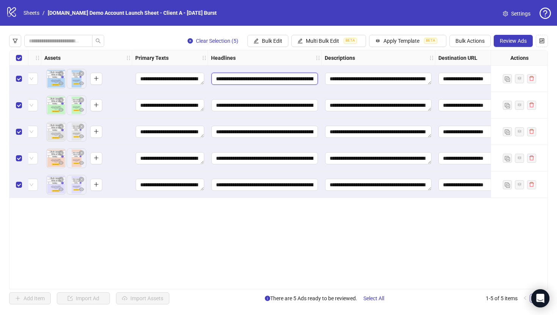
click at [250, 81] on input "**********" at bounding box center [265, 79] width 107 height 12
click at [249, 216] on div "**********" at bounding box center [278, 170] width 539 height 240
click at [165, 82] on textarea "**********" at bounding box center [170, 79] width 69 height 12
click at [185, 219] on div "**********" at bounding box center [278, 170] width 539 height 240
click at [398, 41] on span "Apply Template" at bounding box center [402, 41] width 36 height 6
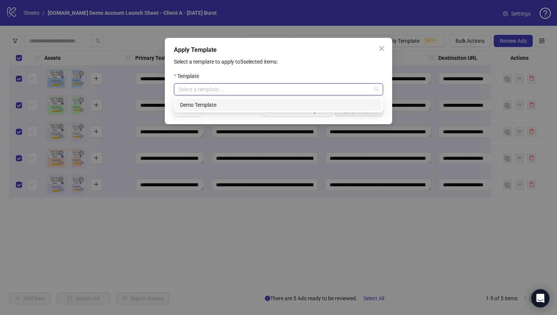
click at [202, 94] on input "search" at bounding box center [275, 89] width 193 height 11
click at [203, 103] on div "Demo Template" at bounding box center [278, 105] width 197 height 8
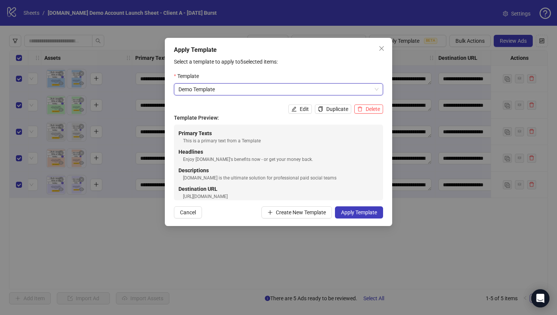
scroll to position [7, 0]
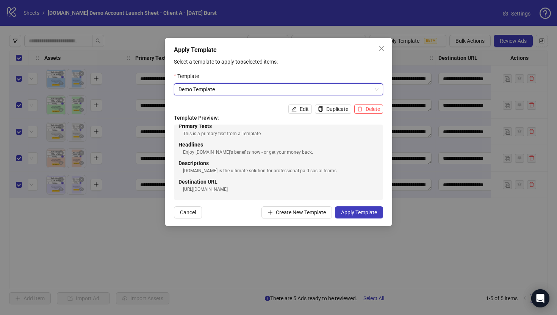
click at [101, 250] on div "Apply Template Select a template to apply to 5 selected items: Template Demo Te…" at bounding box center [278, 157] width 557 height 315
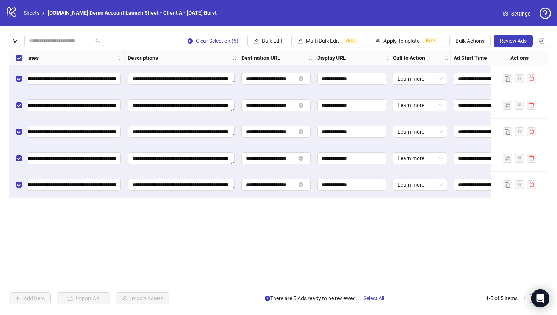
scroll to position [0, 626]
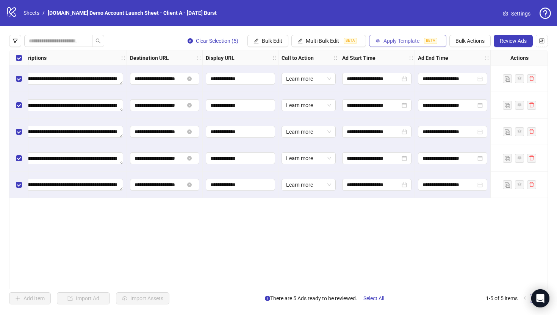
click at [393, 41] on span "Apply Template" at bounding box center [402, 41] width 36 height 6
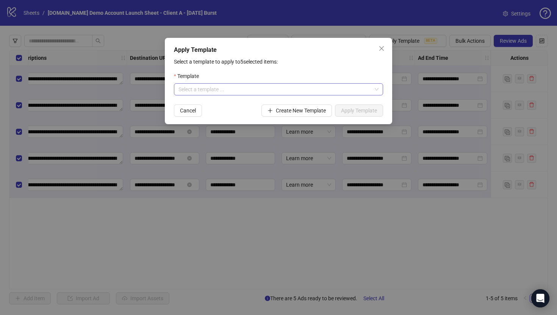
click at [238, 92] on input "search" at bounding box center [275, 89] width 193 height 11
click at [237, 106] on div "Demo Template" at bounding box center [278, 105] width 197 height 8
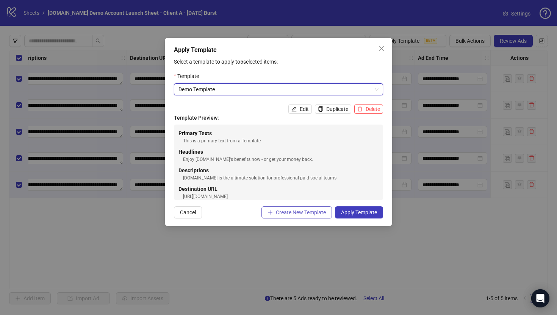
click at [291, 208] on button "Create New Template" at bounding box center [297, 213] width 71 height 12
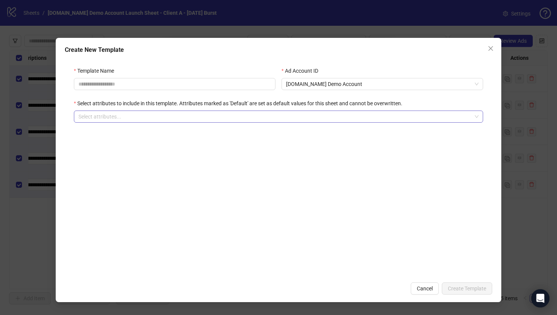
click at [112, 117] on div at bounding box center [274, 116] width 398 height 11
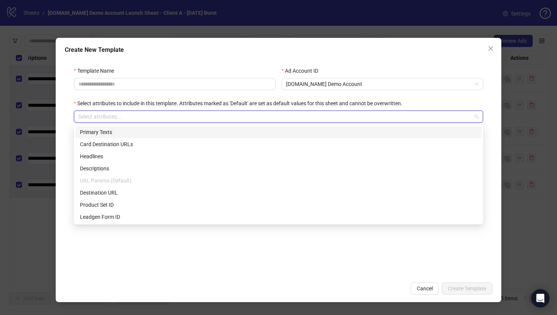
click at [112, 117] on div at bounding box center [274, 116] width 398 height 11
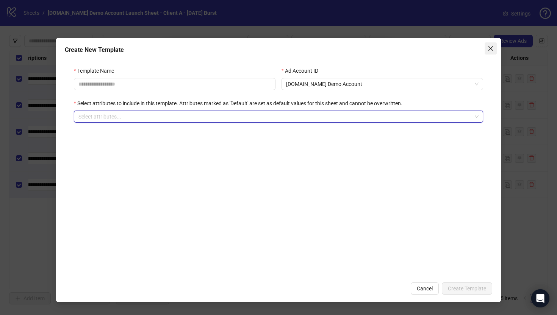
click at [492, 47] on icon "close" at bounding box center [491, 48] width 5 height 5
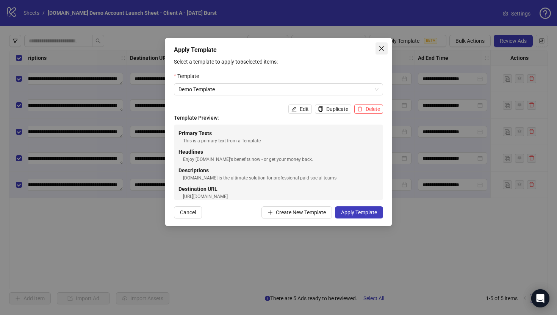
click at [383, 48] on icon "close" at bounding box center [382, 48] width 6 height 6
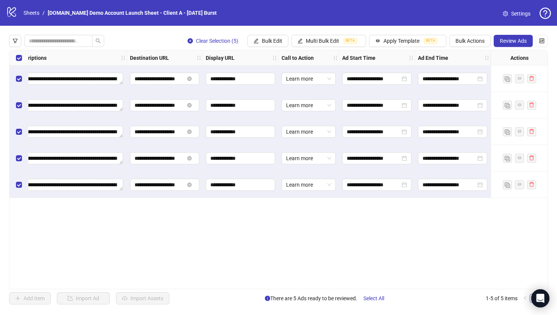
click at [201, 240] on div "**********" at bounding box center [278, 170] width 539 height 240
